Goal: Transaction & Acquisition: Obtain resource

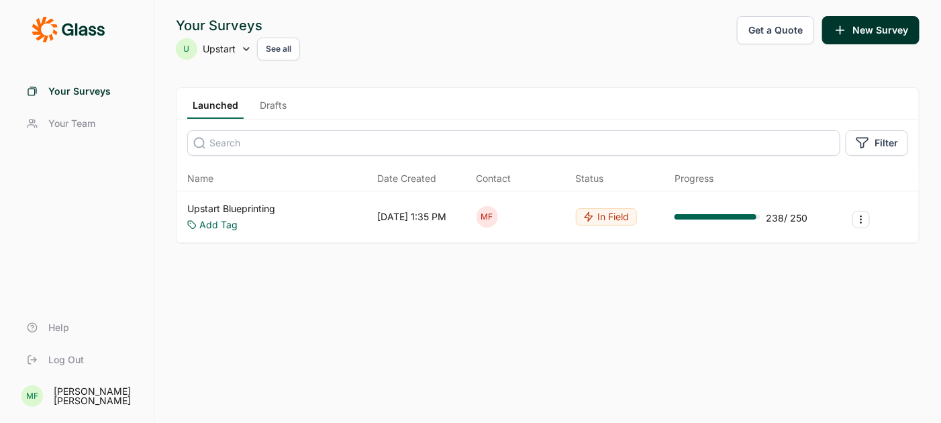
click at [768, 28] on button "Get a Quote" at bounding box center [775, 30] width 77 height 28
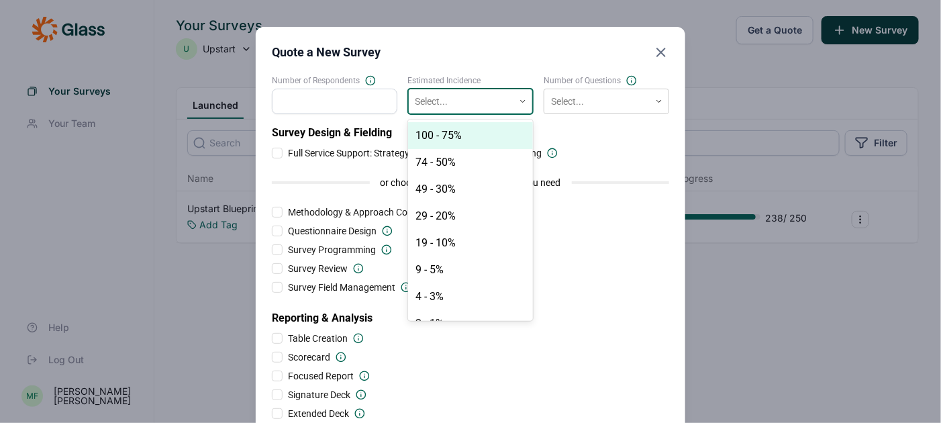
click at [515, 103] on div at bounding box center [522, 101] width 19 height 8
click at [662, 56] on icon "Close" at bounding box center [661, 52] width 16 height 16
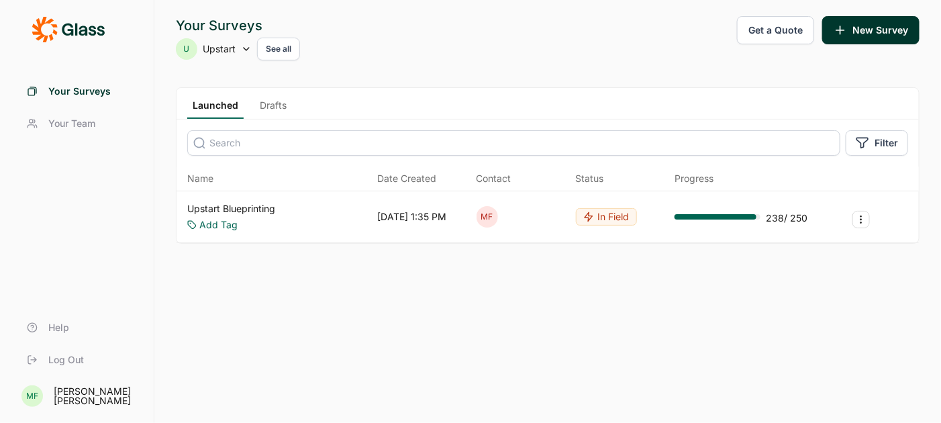
click at [773, 22] on button "Get a Quote" at bounding box center [775, 30] width 77 height 28
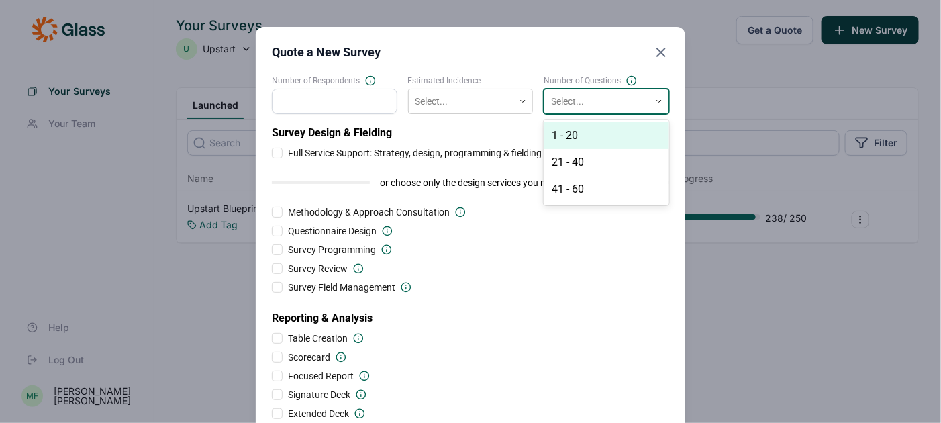
click at [598, 103] on div at bounding box center [597, 101] width 92 height 17
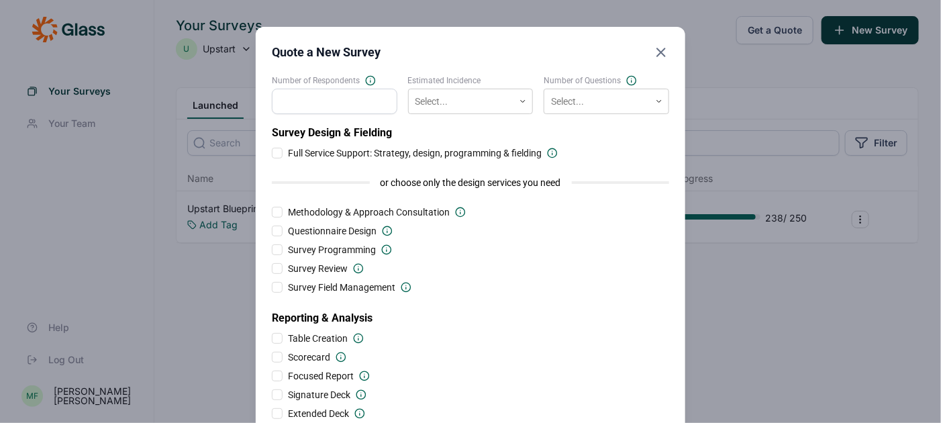
scroll to position [4, 0]
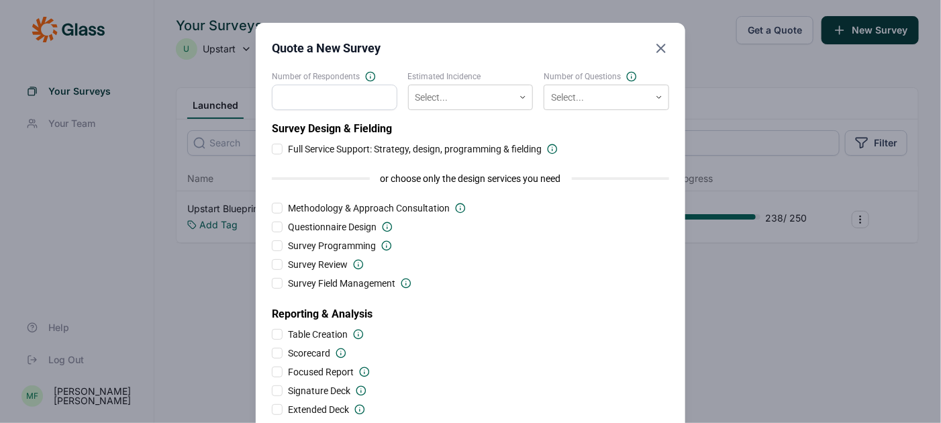
click at [656, 46] on icon "Close" at bounding box center [661, 48] width 16 height 16
